Goal: Complete application form

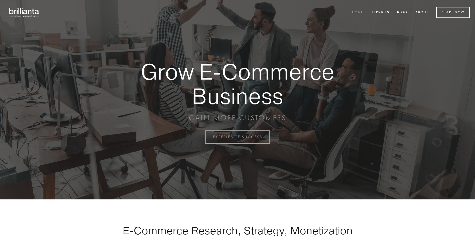
scroll to position [1347, 0]
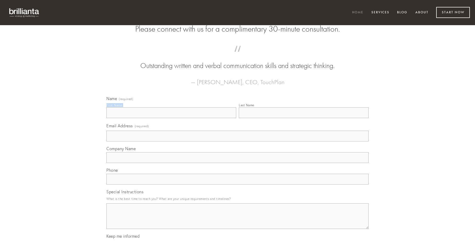
type input "[PERSON_NAME]"
click at [304, 118] on input "Last Name" at bounding box center [304, 112] width 130 height 11
type input "[PERSON_NAME]"
click at [238, 142] on input "Email Address (required)" at bounding box center [237, 136] width 262 height 11
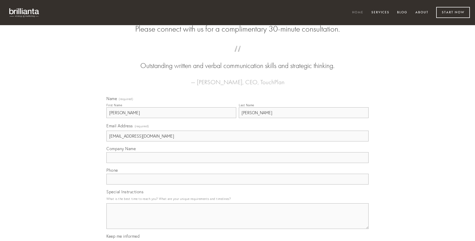
type input "[EMAIL_ADDRESS][DOMAIN_NAME]"
click at [238, 163] on input "Company Name" at bounding box center [237, 157] width 262 height 11
type input "demum"
click at [238, 185] on input "text" at bounding box center [237, 179] width 262 height 11
click at [238, 221] on textarea "Special Instructions" at bounding box center [237, 217] width 262 height 26
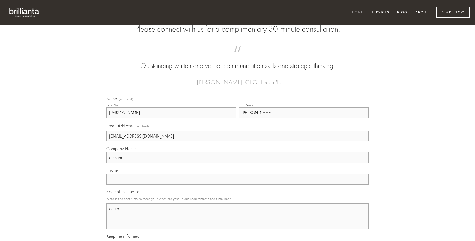
type textarea "aduro"
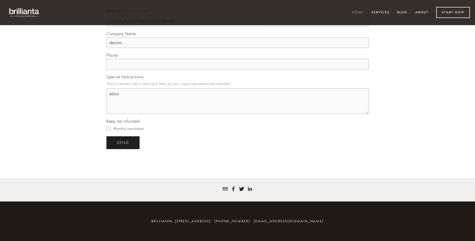
click at [123, 143] on span "send" at bounding box center [123, 143] width 13 height 5
